Goal: Transaction & Acquisition: Purchase product/service

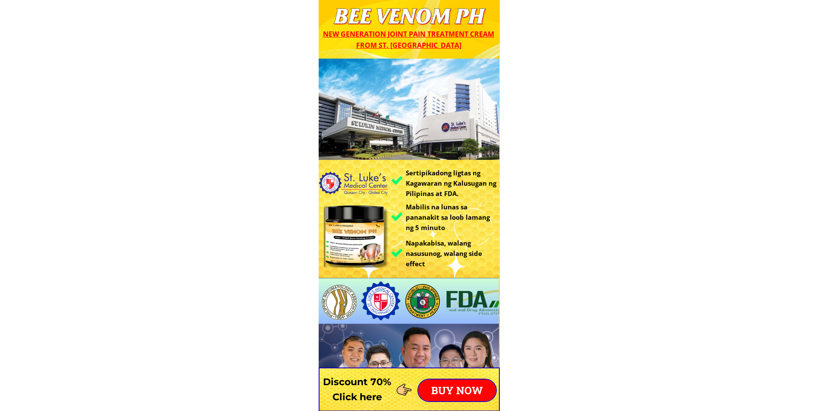
drag, startPoint x: 232, startPoint y: 8, endPoint x: 342, endPoint y: 257, distance: 272.4
click at [452, 382] on p "BUY NOW" at bounding box center [457, 391] width 78 height 22
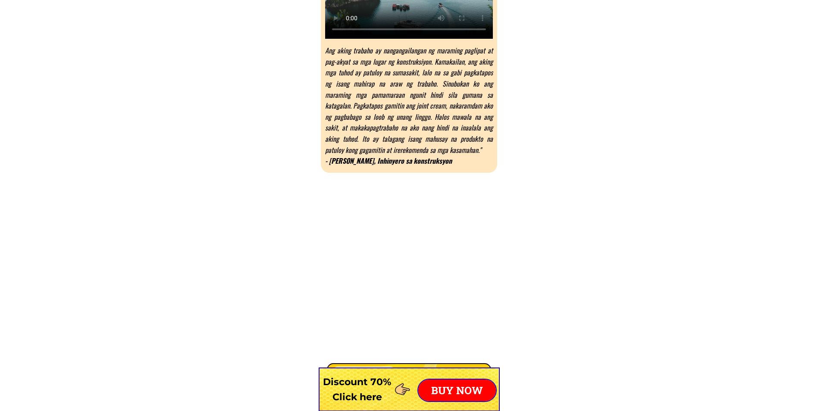
scroll to position [6766, 0]
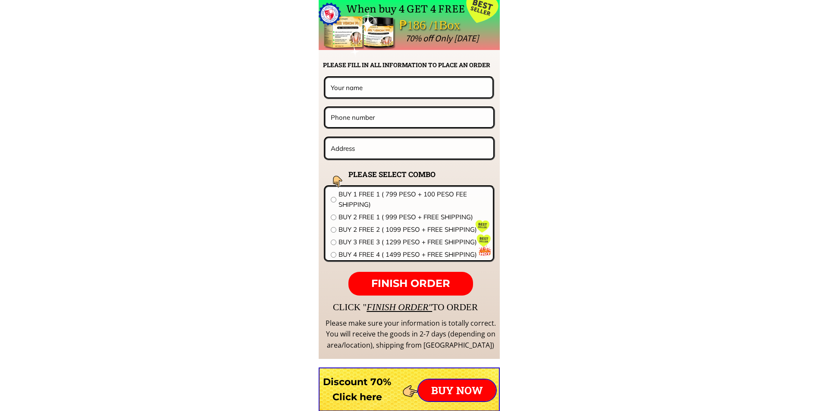
click at [333, 200] on input "radio" at bounding box center [334, 200] width 6 height 6
radio input "true"
click at [333, 200] on input "radio" at bounding box center [334, 200] width 6 height 6
click at [333, 216] on input "radio" at bounding box center [334, 218] width 6 height 6
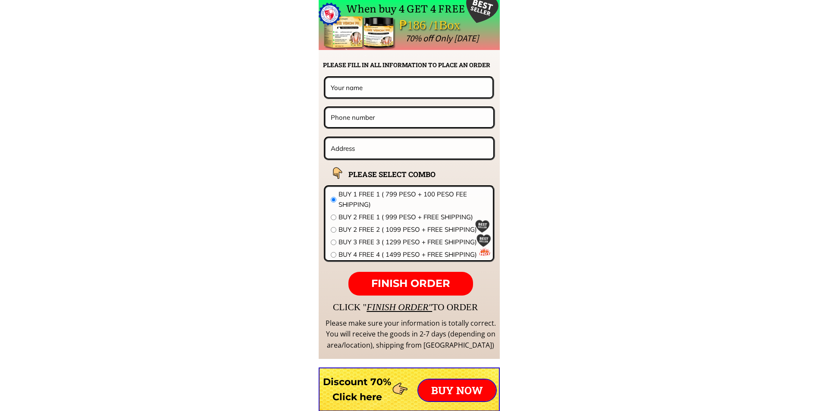
radio input "true"
paste input "639300242123"
type input "639300242123"
click at [347, 148] on input "text" at bounding box center [410, 148] width 162 height 20
paste input "257 purok 5 Sitio Licao licao brgy.[GEOGRAPHIC_DATA][PERSON_NAME] , sjdm bulacan"
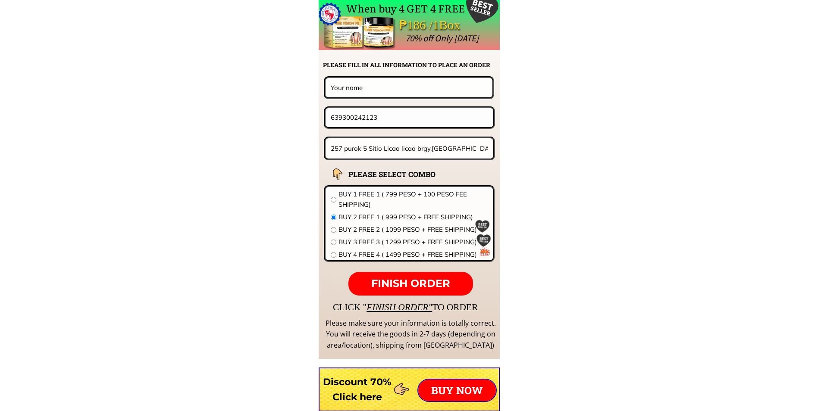
scroll to position [0, 16]
type input "257 purok 5 Sitio Licao licao brgy.[GEOGRAPHIC_DATA][PERSON_NAME] , sjdm bulacan"
click at [349, 87] on input "text" at bounding box center [409, 87] width 161 height 19
drag, startPoint x: 349, startPoint y: 87, endPoint x: 333, endPoint y: 85, distance: 15.7
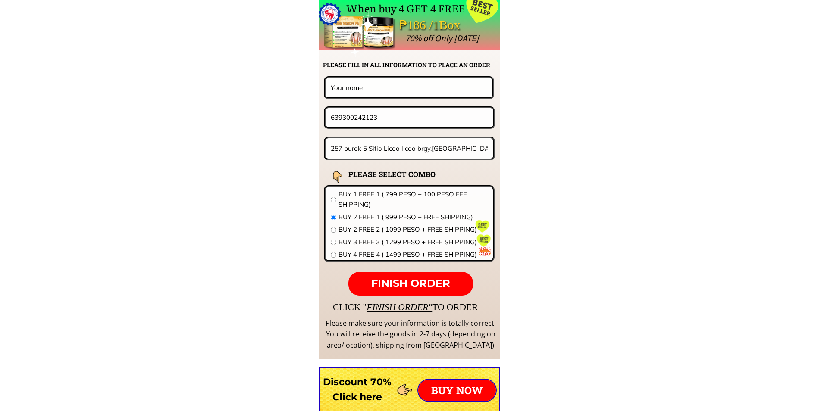
click at [333, 85] on input "text" at bounding box center [409, 87] width 161 height 19
paste input "[PERSON_NAME]"
type input "[PERSON_NAME]"
click at [401, 284] on span "FINISH ORDER" at bounding box center [410, 283] width 79 height 13
drag, startPoint x: 340, startPoint y: 117, endPoint x: 325, endPoint y: 116, distance: 14.7
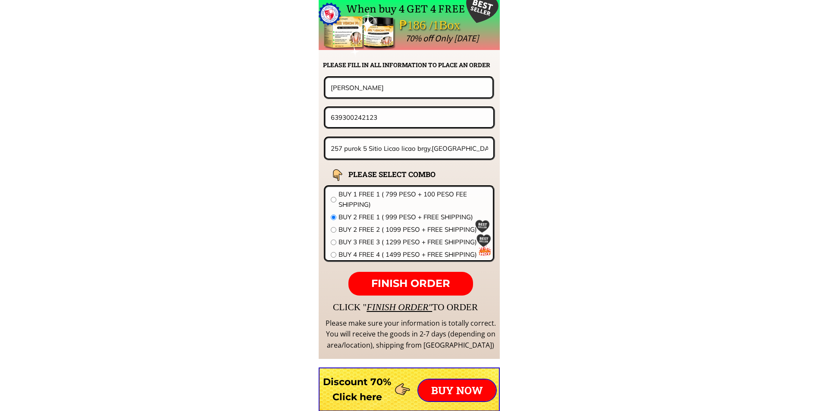
click at [326, 116] on div "639300242123" at bounding box center [410, 117] width 168 height 19
type input "09300242123"
click at [411, 283] on span "FINISH ORDER" at bounding box center [410, 283] width 79 height 13
